Goal: Task Accomplishment & Management: Manage account settings

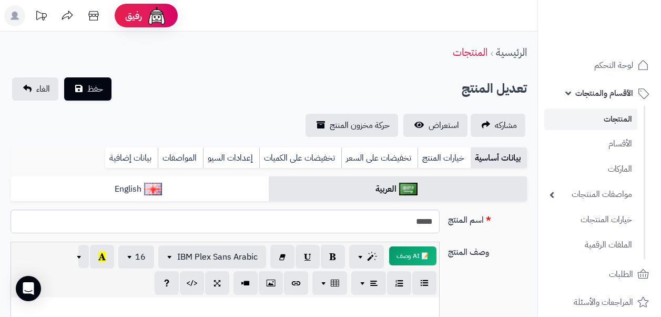
select select
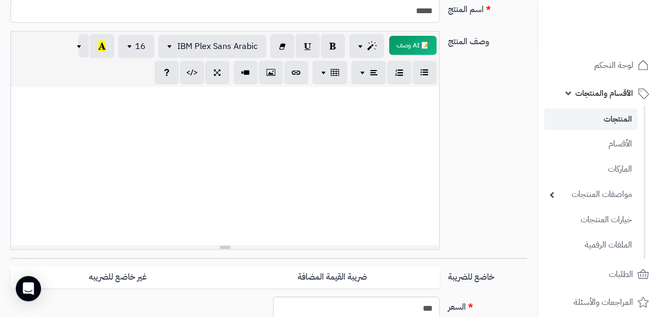
click at [627, 119] on link "المنتجات" at bounding box center [590, 119] width 93 height 22
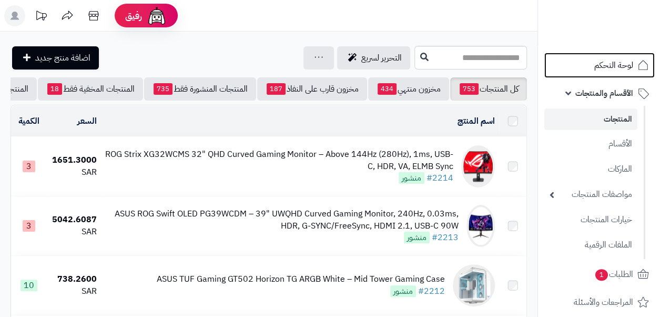
click at [623, 73] on link "لوحة التحكم" at bounding box center [599, 65] width 110 height 25
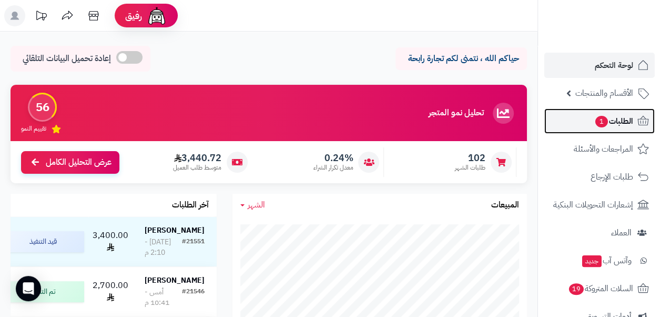
click at [605, 121] on span "1" at bounding box center [601, 122] width 13 height 12
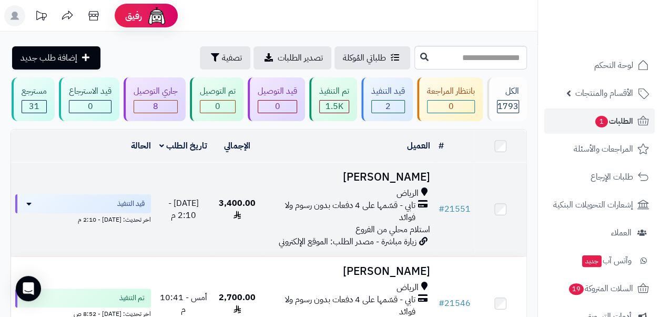
click at [345, 198] on div "الرياض" at bounding box center [348, 193] width 163 height 12
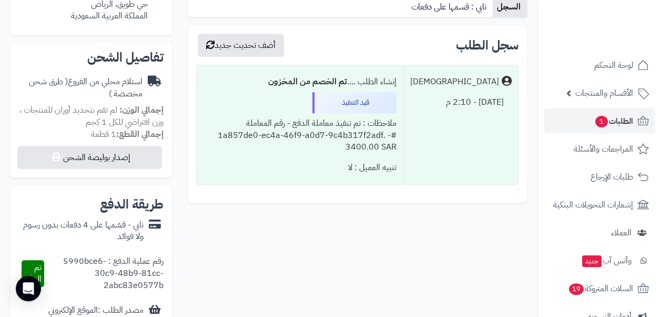
scroll to position [368, 0]
